Goal: Transaction & Acquisition: Purchase product/service

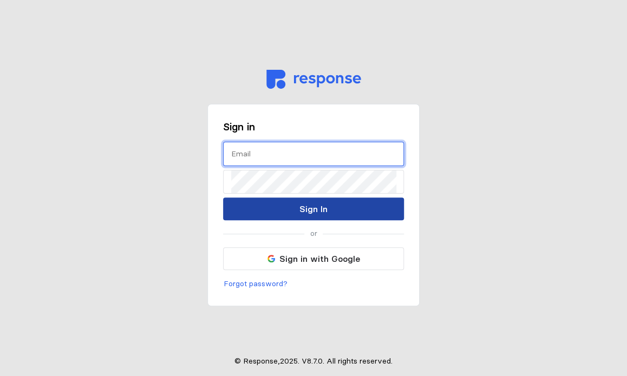
type input "[EMAIL_ADDRESS][DOMAIN_NAME]"
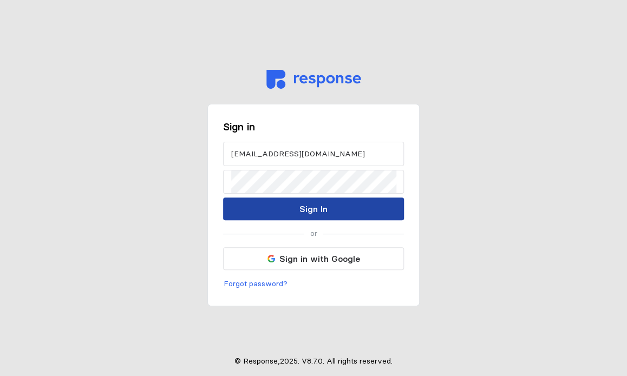
click at [344, 218] on button "Sign In" at bounding box center [313, 209] width 181 height 23
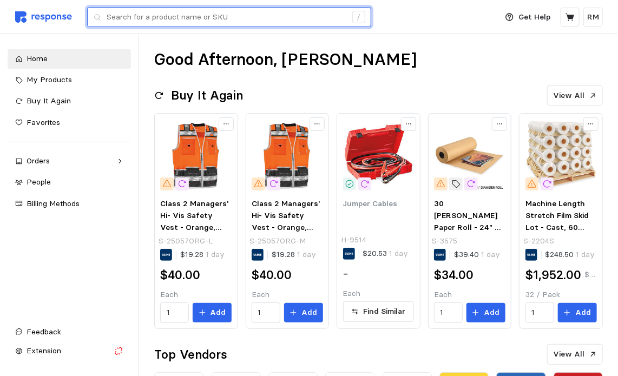
click at [305, 15] on input "text" at bounding box center [227, 17] width 240 height 19
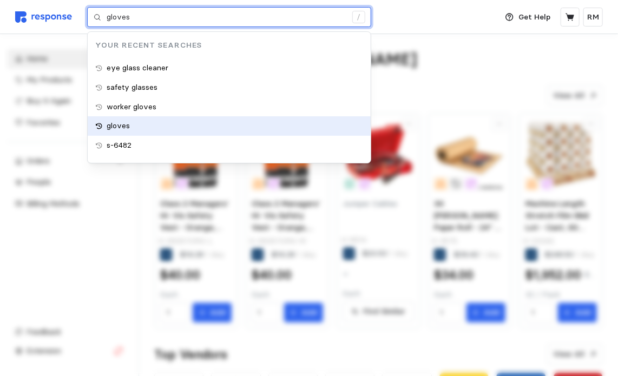
type input "safety glasses"
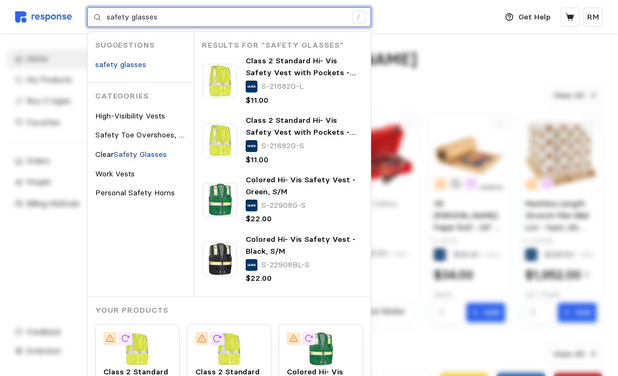
drag, startPoint x: 178, startPoint y: 19, endPoint x: 107, endPoint y: 21, distance: 70.4
click at [107, 21] on input "safety glasses" at bounding box center [227, 17] width 240 height 19
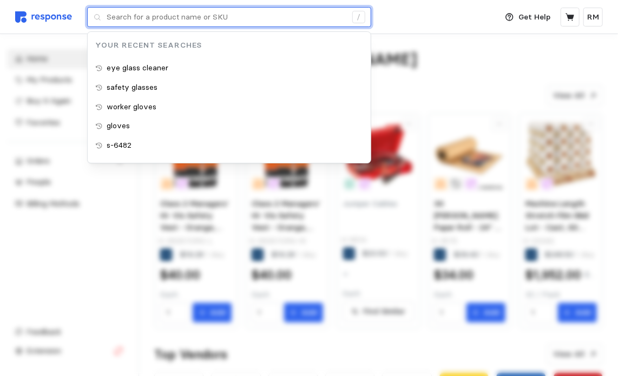
click at [107, 21] on input "text" at bounding box center [227, 17] width 240 height 19
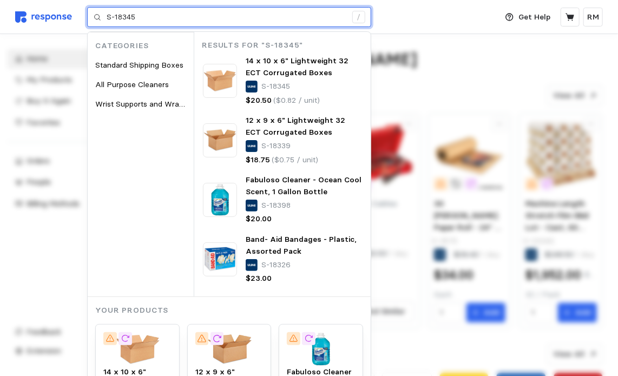
type input "S-18345"
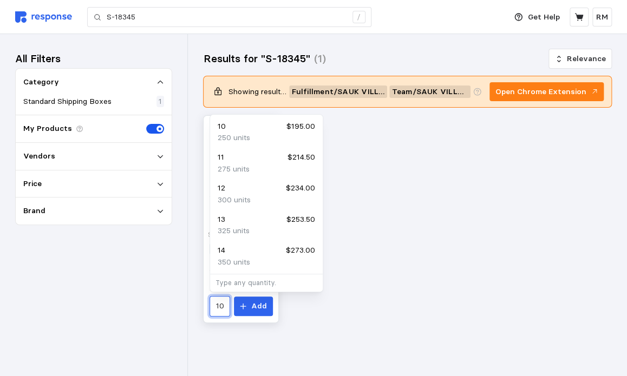
click at [220, 308] on input "10" at bounding box center [219, 306] width 8 height 19
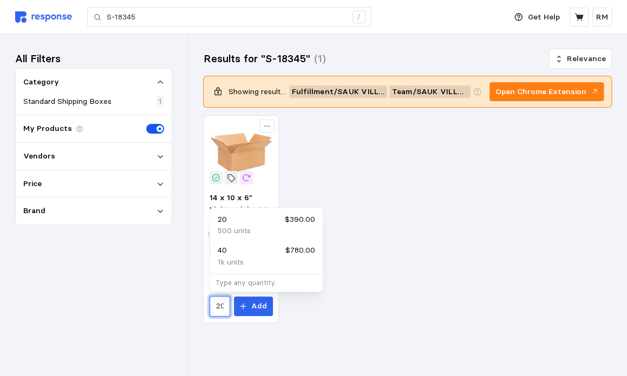
click at [237, 224] on div "20 $390.00" at bounding box center [266, 220] width 97 height 12
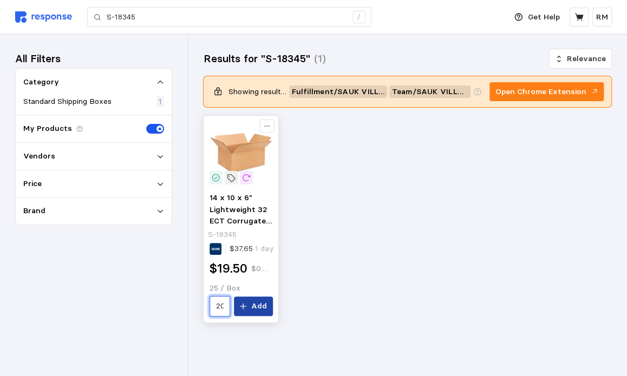
type input "20"
click at [252, 308] on button "Add" at bounding box center [253, 306] width 39 height 19
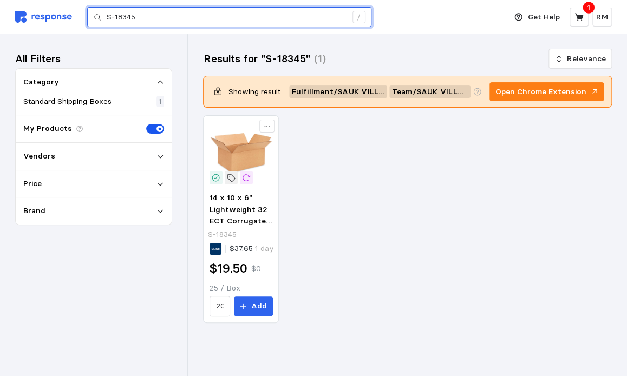
click at [219, 15] on input "S-18345" at bounding box center [227, 17] width 240 height 19
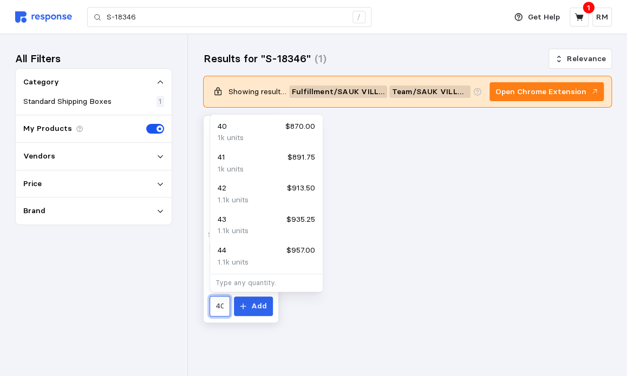
click at [223, 306] on input "40" at bounding box center [219, 306] width 8 height 19
click at [230, 136] on p "1k units" at bounding box center [231, 138] width 26 height 12
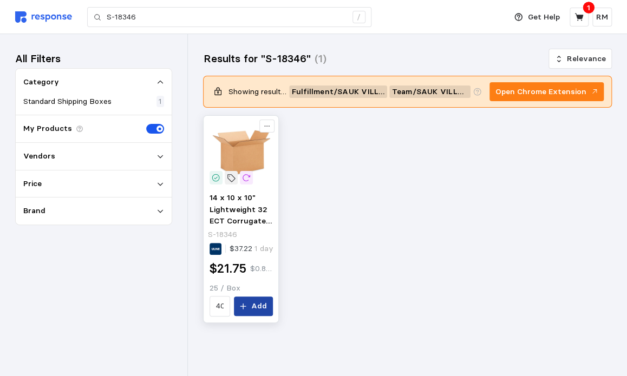
click at [257, 307] on p "Add" at bounding box center [259, 306] width 16 height 12
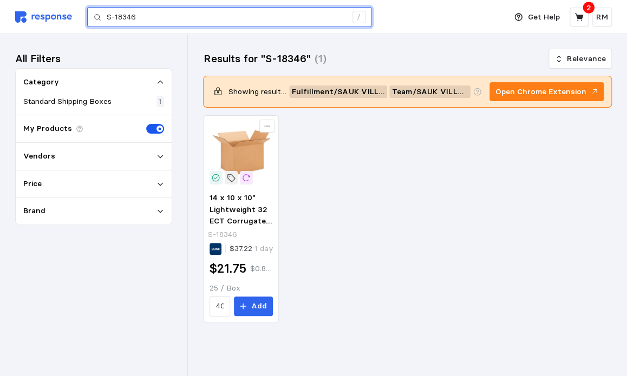
click at [223, 12] on input "S-18346" at bounding box center [227, 17] width 240 height 19
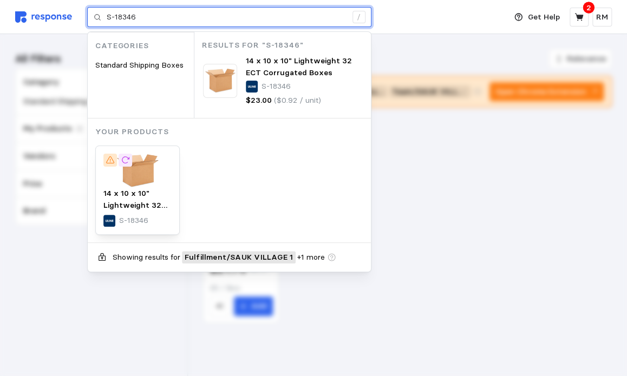
drag, startPoint x: 141, startPoint y: 19, endPoint x: 86, endPoint y: 10, distance: 56.0
click at [86, 10] on div "Deliver to SAUK VILLAGE 1 S-18346 / Categories Standard Shipping Boxes Results …" at bounding box center [257, 17] width 485 height 34
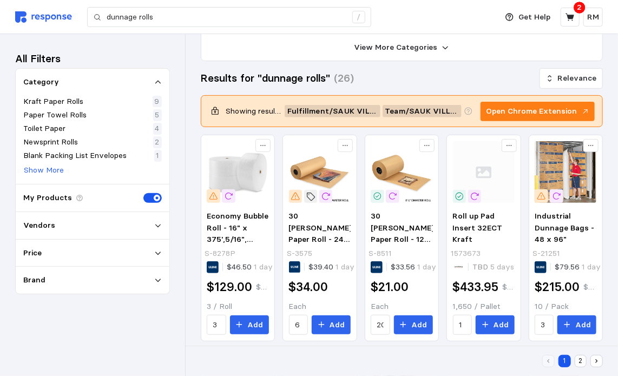
scroll to position [123, 0]
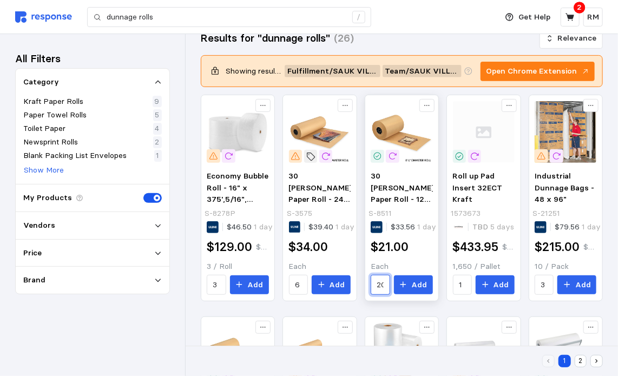
click at [384, 282] on input "20" at bounding box center [380, 285] width 6 height 19
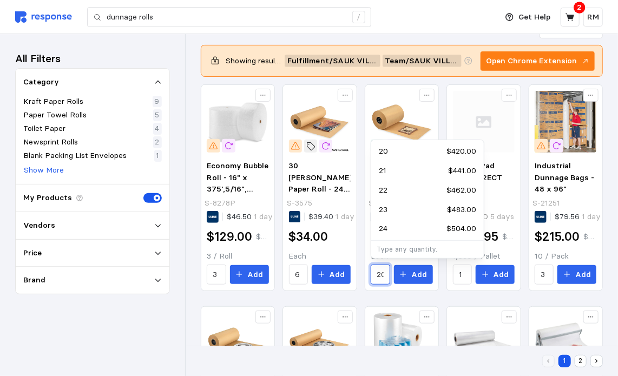
scroll to position [134, 0]
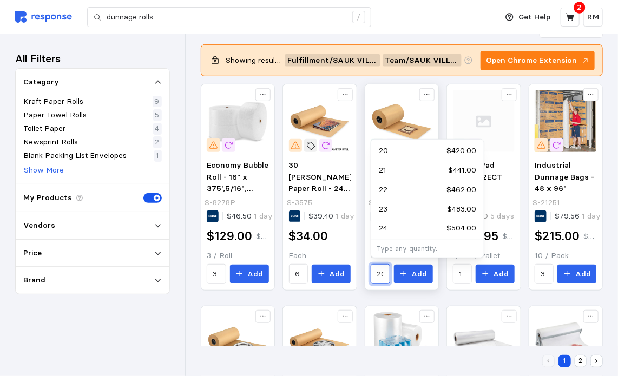
click at [377, 270] on input "20" at bounding box center [380, 274] width 6 height 19
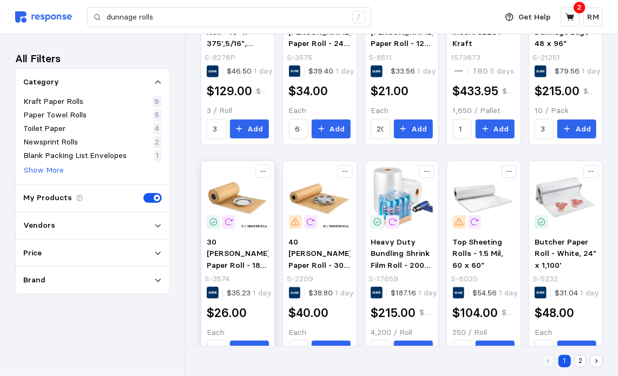
scroll to position [312, 0]
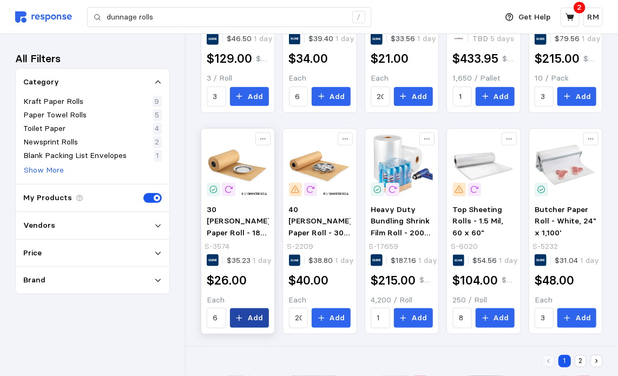
click at [253, 316] on p "Add" at bounding box center [255, 318] width 16 height 12
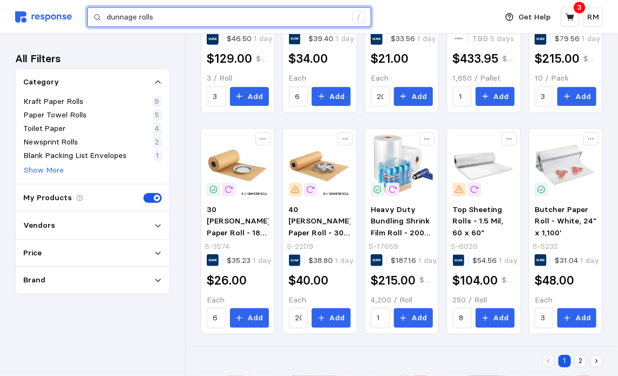
click at [174, 11] on input "dunnage rolls" at bounding box center [227, 17] width 240 height 19
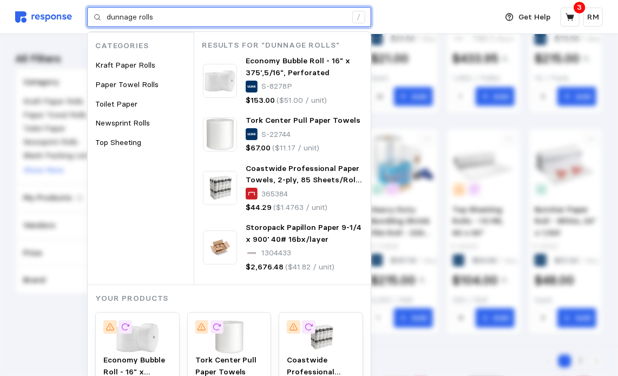
drag, startPoint x: 175, startPoint y: 16, endPoint x: 93, endPoint y: 14, distance: 82.3
click at [93, 14] on div "dunnage rolls /" at bounding box center [229, 17] width 284 height 21
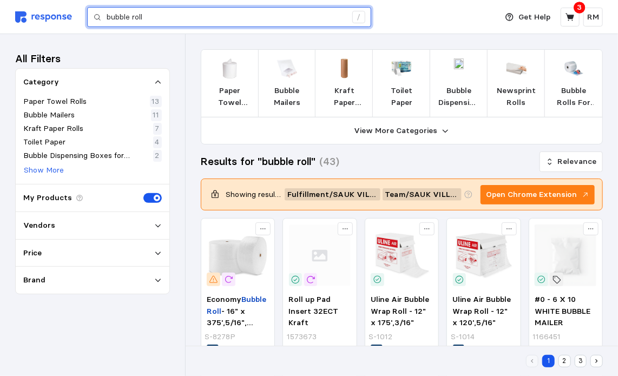
drag, startPoint x: 161, startPoint y: 19, endPoint x: 63, endPoint y: 21, distance: 97.5
click at [63, 21] on div "Deliver to SAUK VILLAGE 1 bubble roll /" at bounding box center [253, 17] width 476 height 34
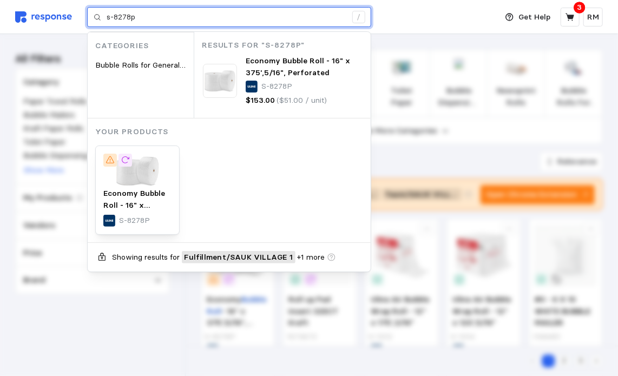
type input "s-8278p"
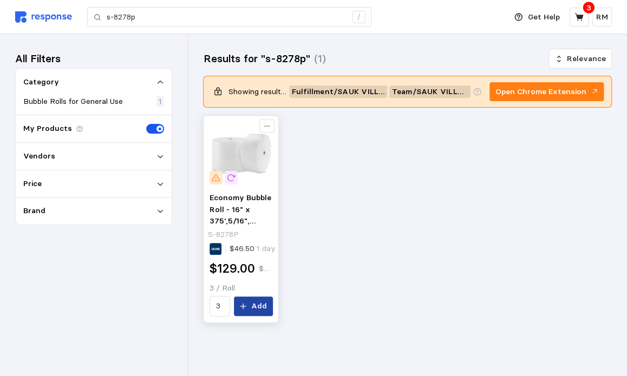
click at [251, 309] on button "Add" at bounding box center [253, 306] width 39 height 19
click at [579, 20] on icon at bounding box center [579, 17] width 10 height 10
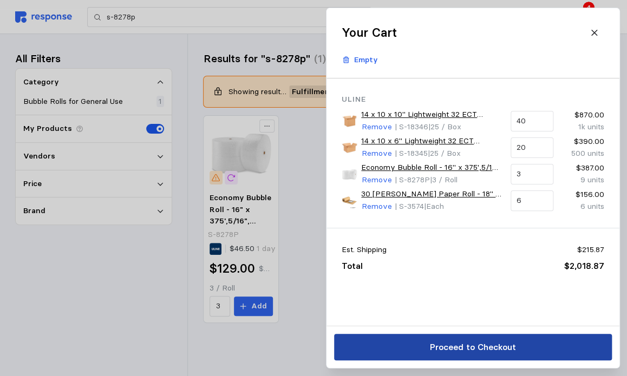
click at [468, 345] on p "Proceed to Checkout" at bounding box center [472, 348] width 86 height 14
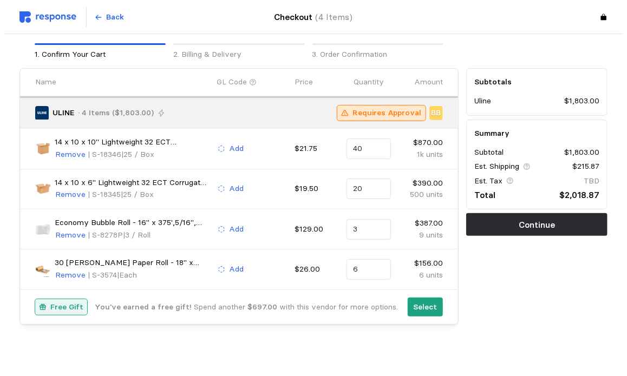
scroll to position [49, 0]
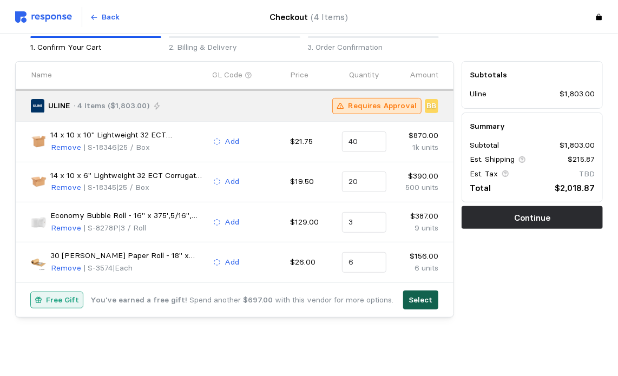
click at [422, 299] on p "Select" at bounding box center [421, 301] width 24 height 12
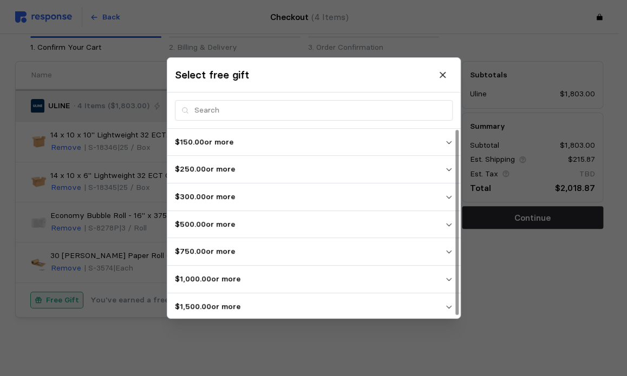
scroll to position [2, 0]
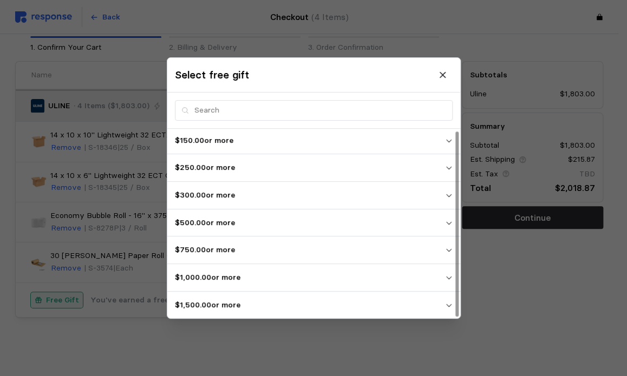
click at [402, 310] on span "$1,500.00 or more" at bounding box center [310, 305] width 270 height 19
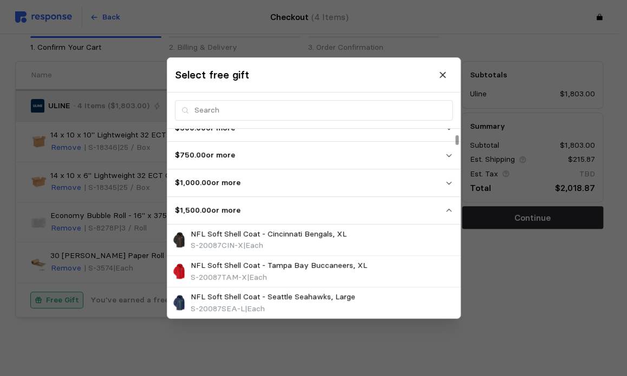
scroll to position [109, 0]
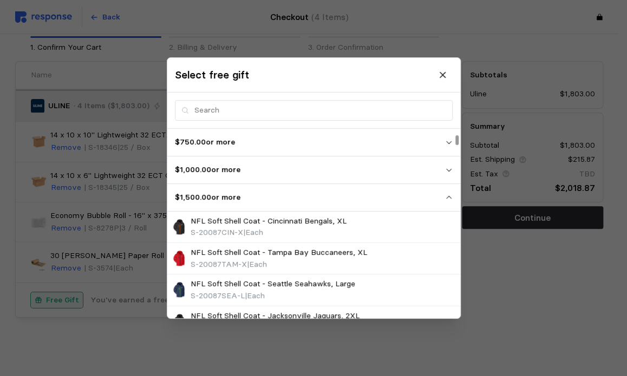
click at [381, 164] on p "$1,000.00 or more" at bounding box center [310, 170] width 270 height 12
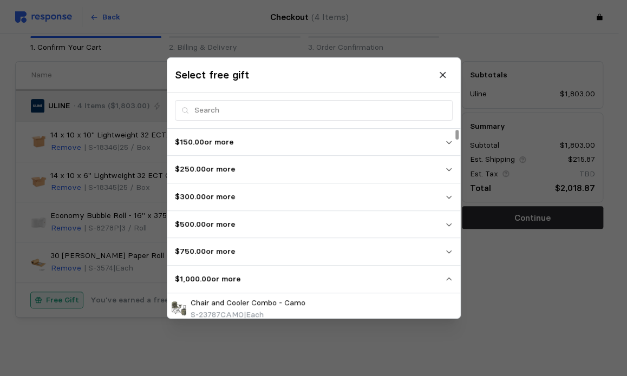
scroll to position [0, 0]
click at [353, 252] on p "$750.00 or more" at bounding box center [310, 252] width 270 height 12
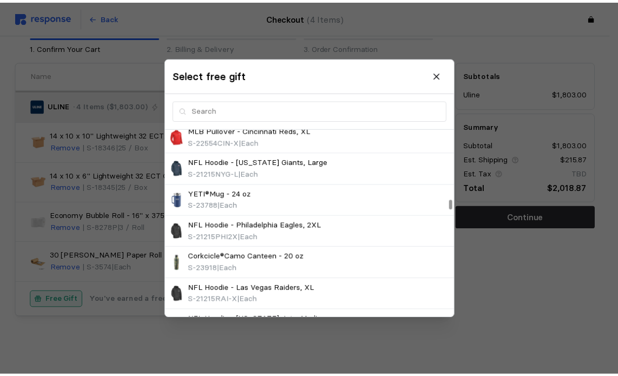
scroll to position [7540, 0]
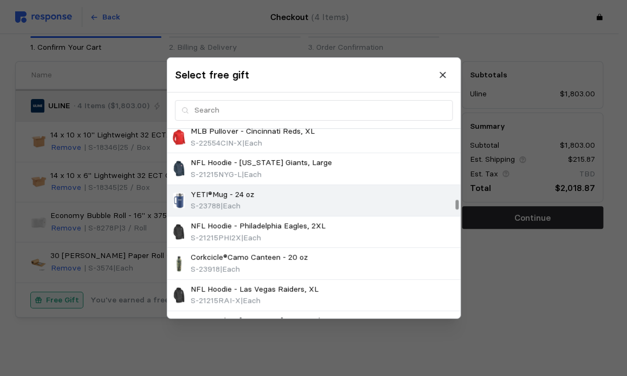
click at [341, 189] on div "YETI®Mug - 24 oz S-23788 | Each" at bounding box center [313, 200] width 285 height 23
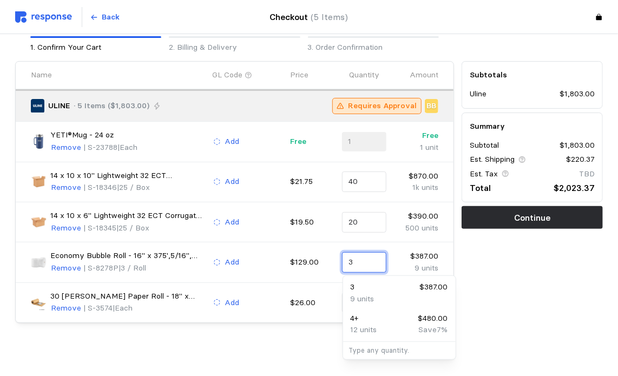
click at [369, 263] on input "3" at bounding box center [365, 262] width 32 height 19
click at [417, 328] on div "6 units Save 6 %" at bounding box center [399, 330] width 97 height 12
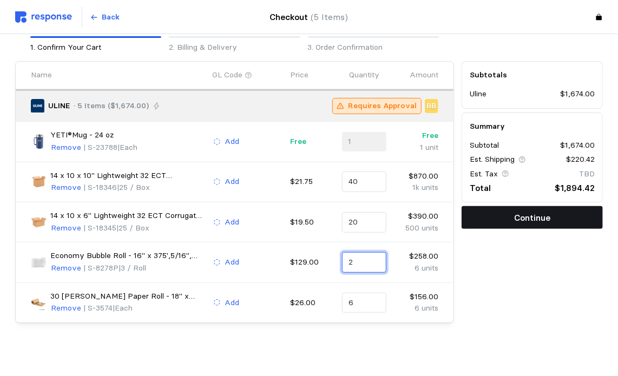
type input "2"
click at [528, 225] on button "Continue" at bounding box center [532, 217] width 141 height 23
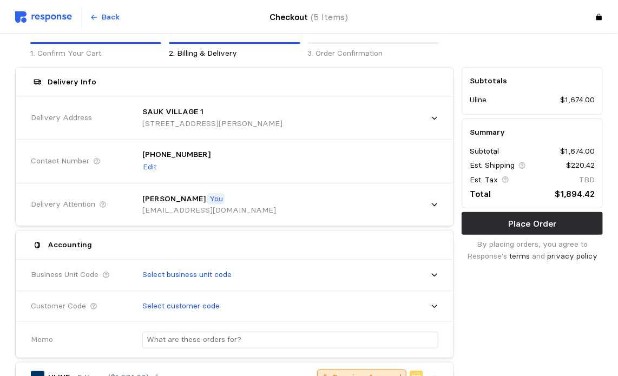
scroll to position [87, 0]
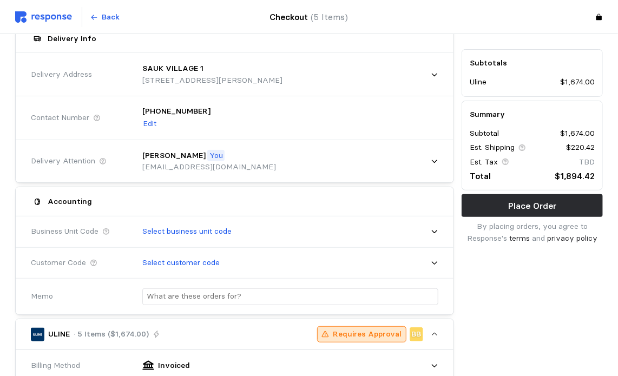
click at [316, 231] on div "Select business unit code" at bounding box center [287, 231] width 304 height 27
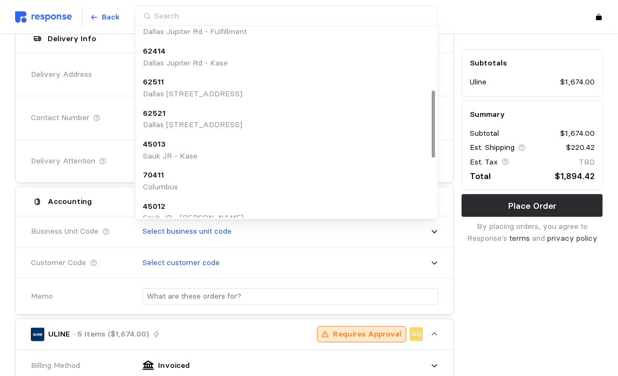
scroll to position [174, 0]
click at [293, 147] on div "45013 Sauk JR - Kase" at bounding box center [287, 148] width 288 height 23
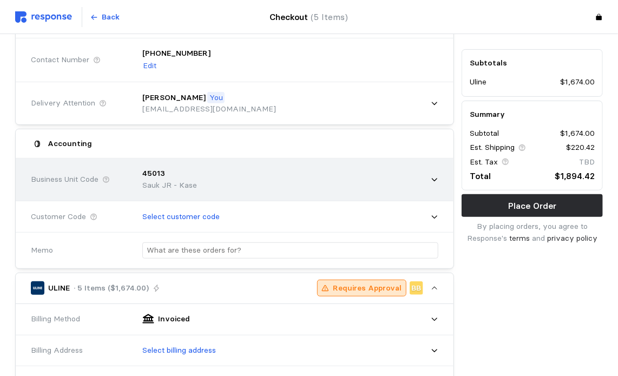
scroll to position [149, 0]
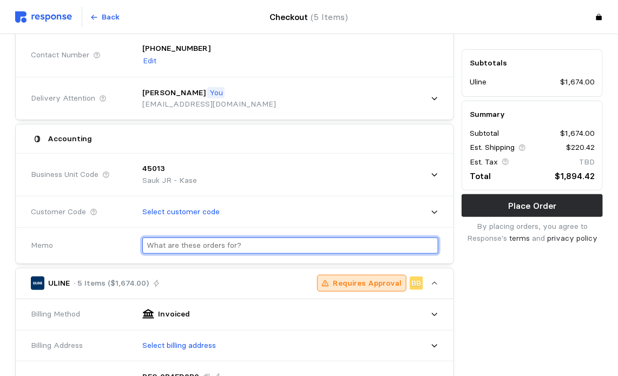
click at [308, 245] on input "text" at bounding box center [290, 246] width 287 height 16
type input "Kase"
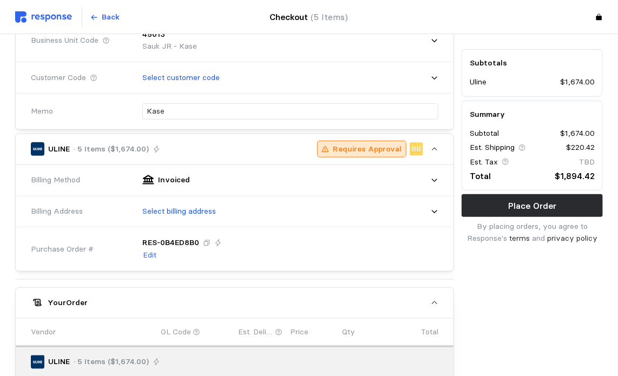
scroll to position [287, 0]
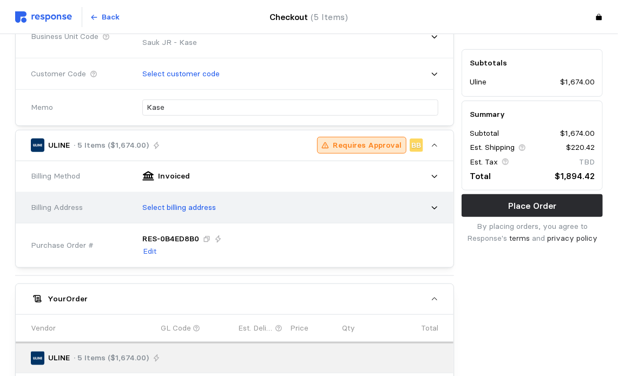
click at [403, 201] on div "Select billing address" at bounding box center [287, 207] width 304 height 27
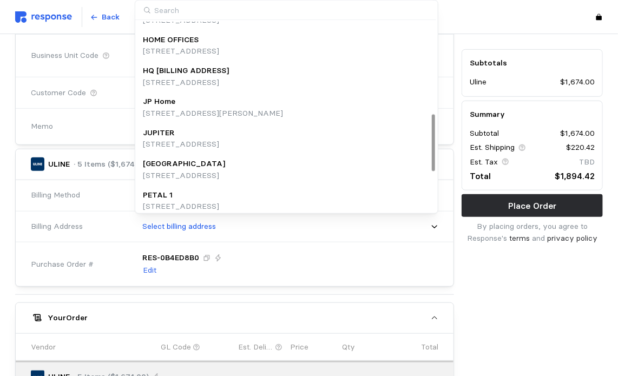
scroll to position [312, 0]
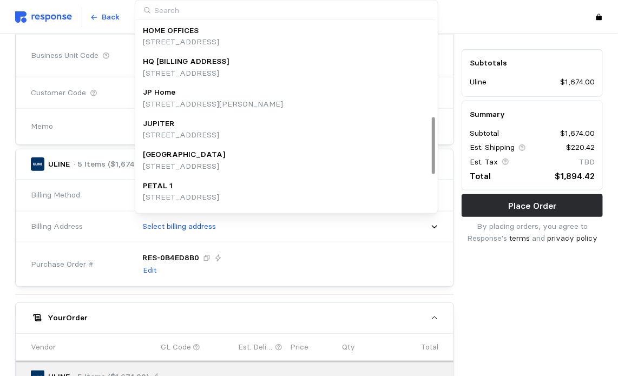
click at [229, 65] on div "HQ [BILLING ADDRESS]" at bounding box center [186, 62] width 86 height 12
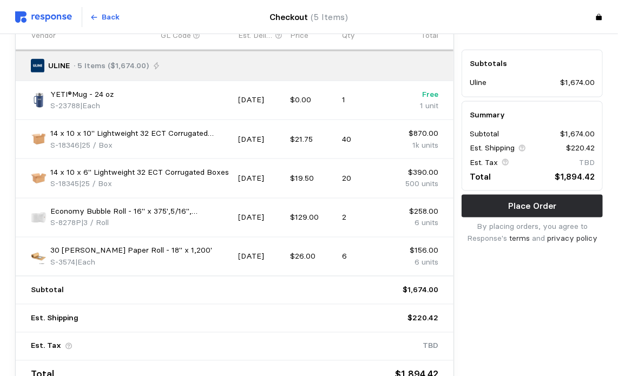
scroll to position [661, 0]
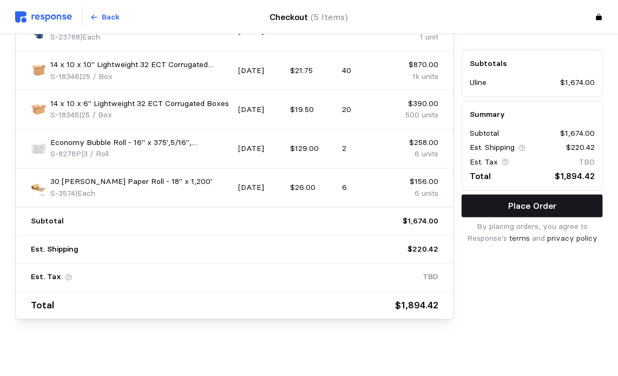
click at [505, 205] on button "Place Order" at bounding box center [532, 205] width 141 height 23
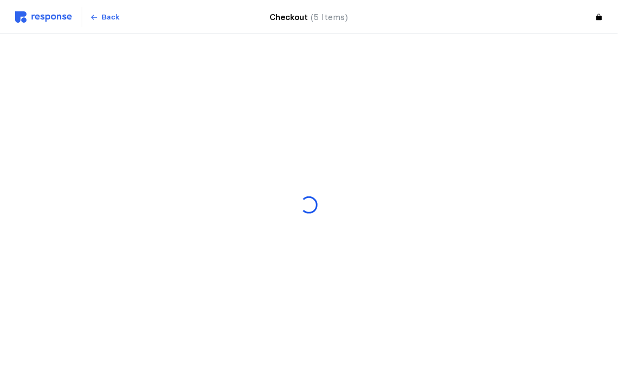
scroll to position [0, 0]
